Goal: Task Accomplishment & Management: Use online tool/utility

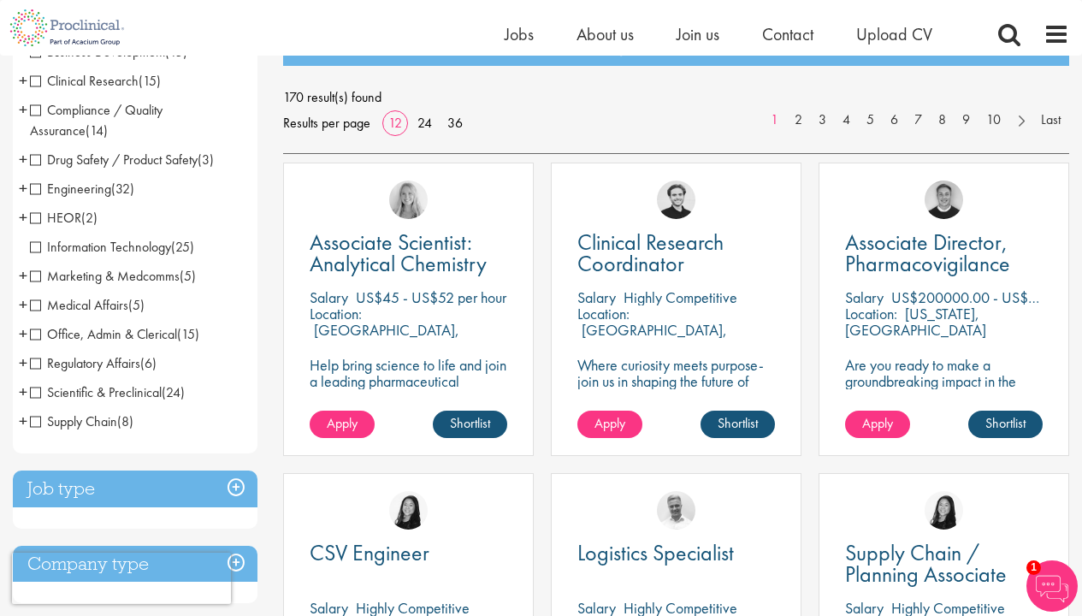
scroll to position [219, 0]
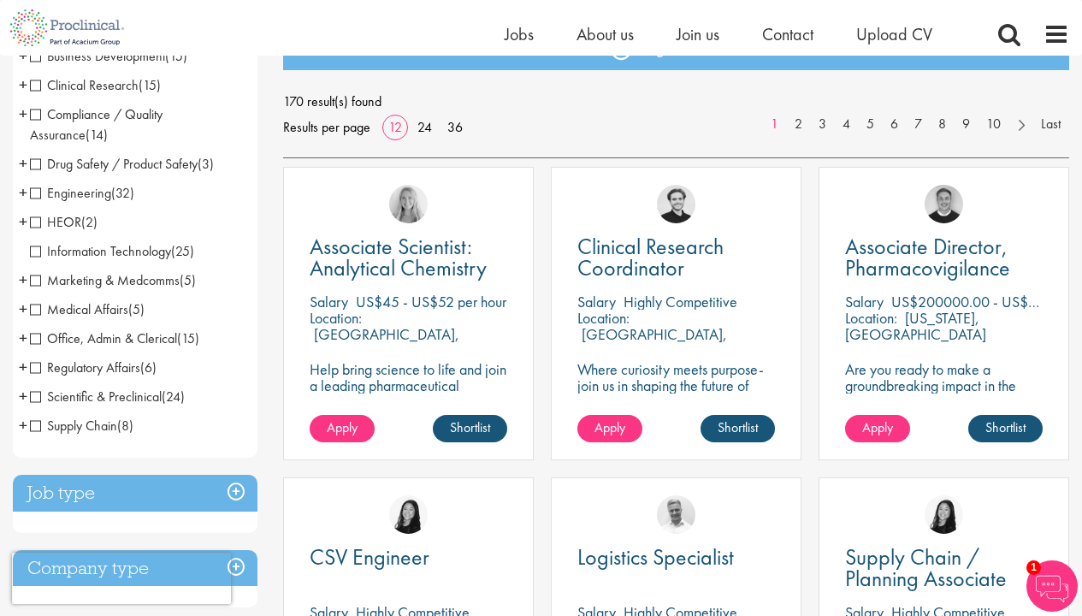
click at [38, 395] on span "Scientific & Preclinical" at bounding box center [96, 396] width 132 height 18
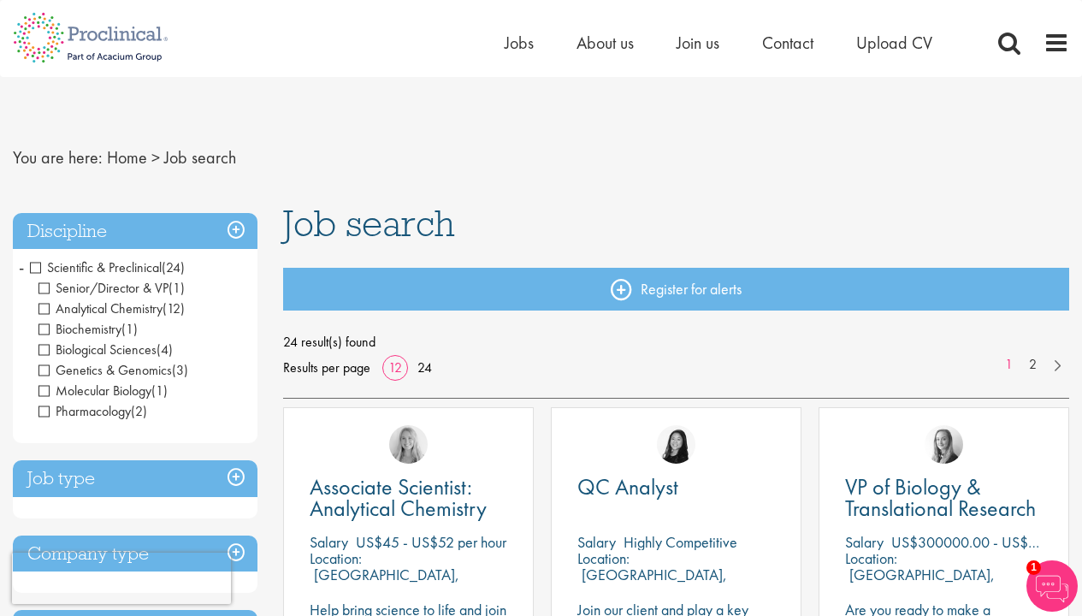
click at [46, 304] on span "Analytical Chemistry" at bounding box center [100, 308] width 124 height 18
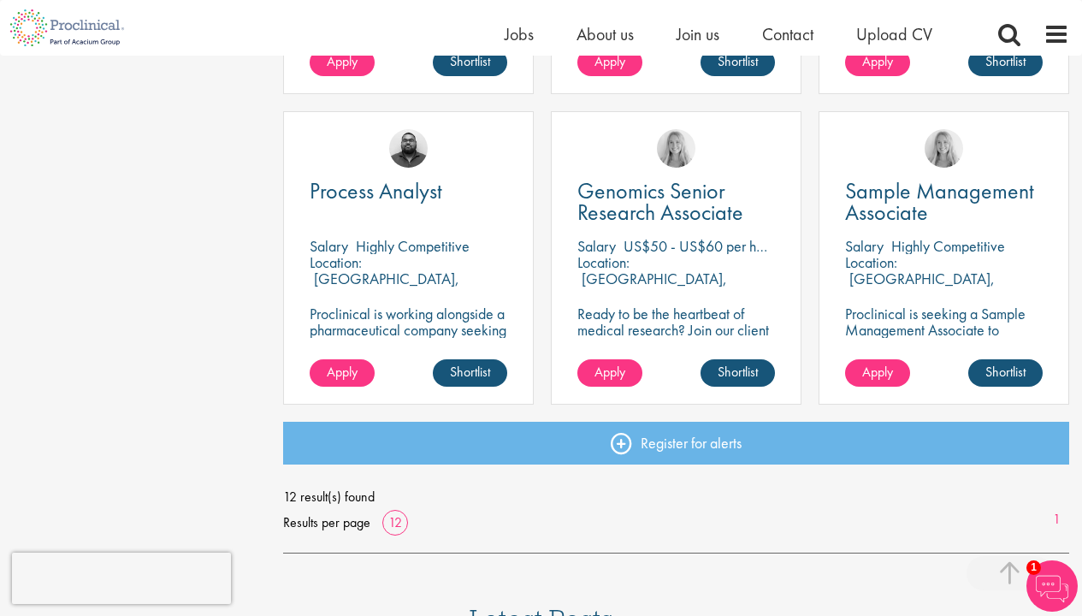
scroll to position [1209, 0]
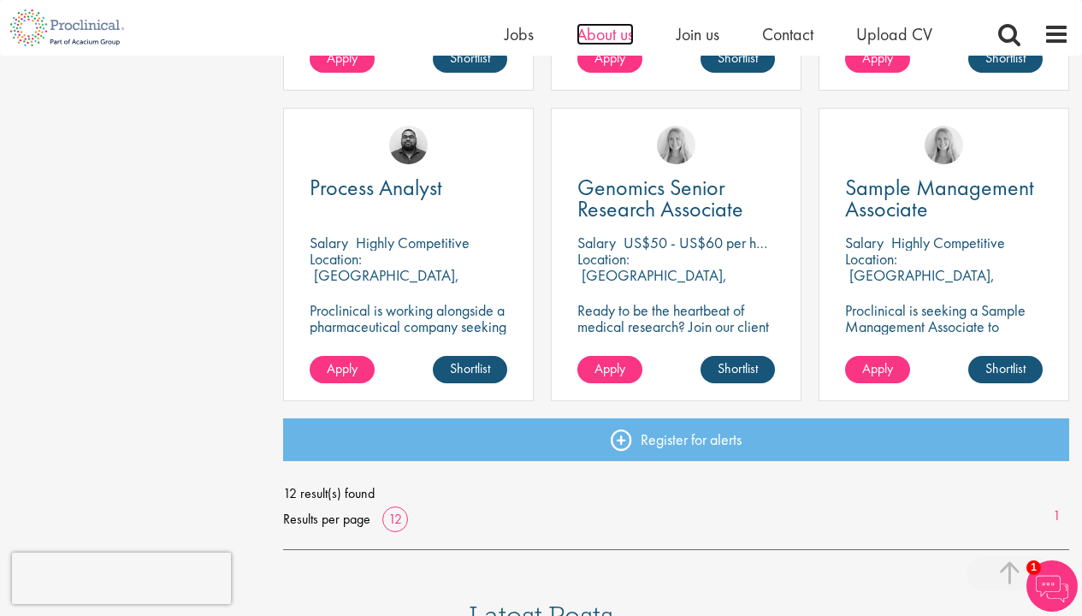
click at [611, 40] on span "About us" at bounding box center [604, 34] width 57 height 22
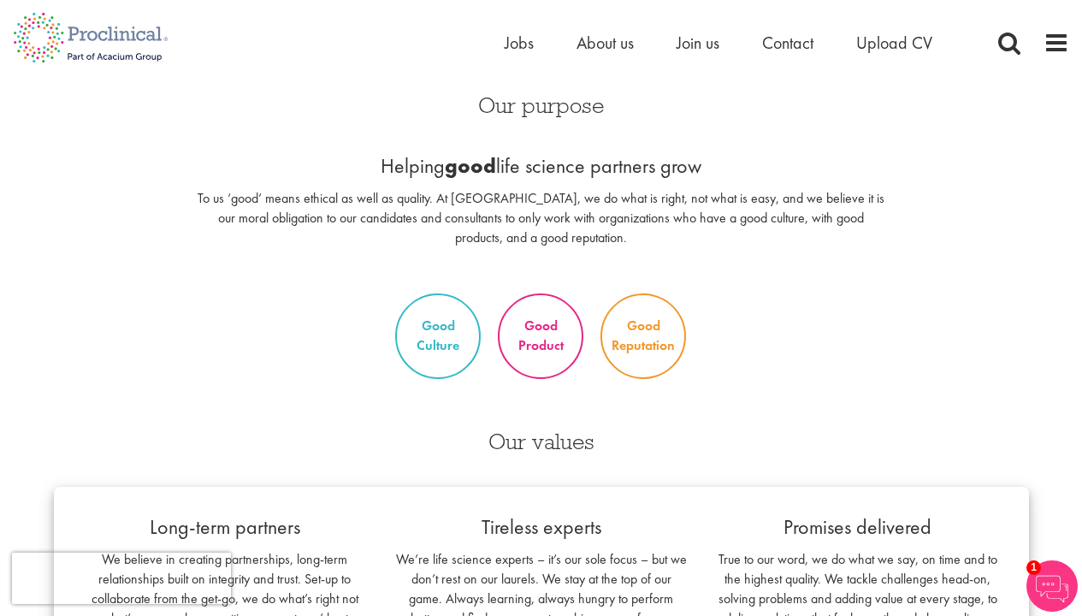
scroll to position [1188, 0]
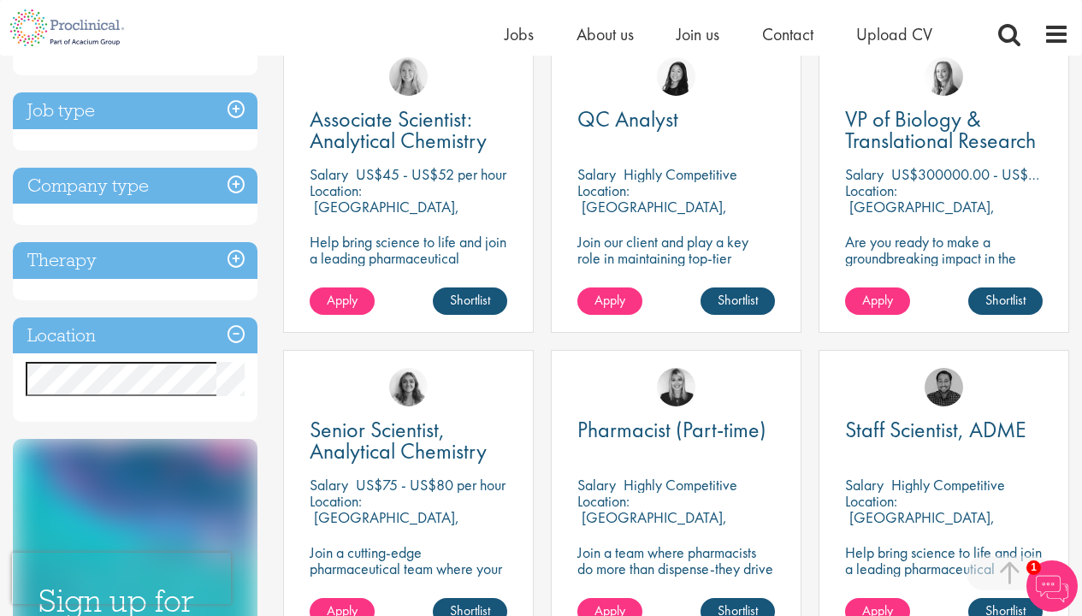
scroll to position [361, 0]
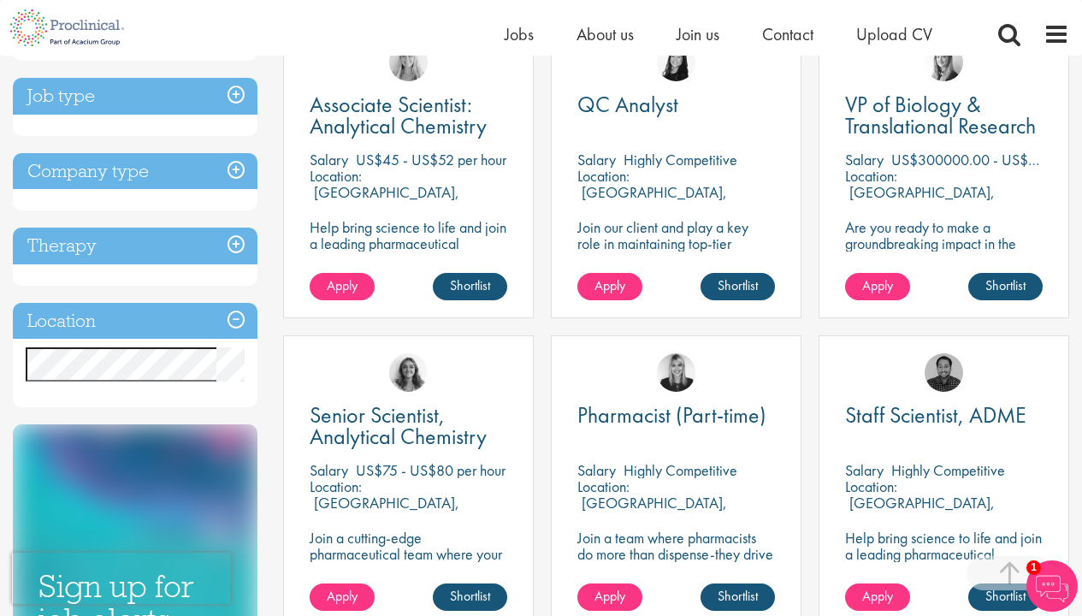
click at [190, 322] on h3 "Location" at bounding box center [135, 321] width 245 height 37
